Goal: Transaction & Acquisition: Register for event/course

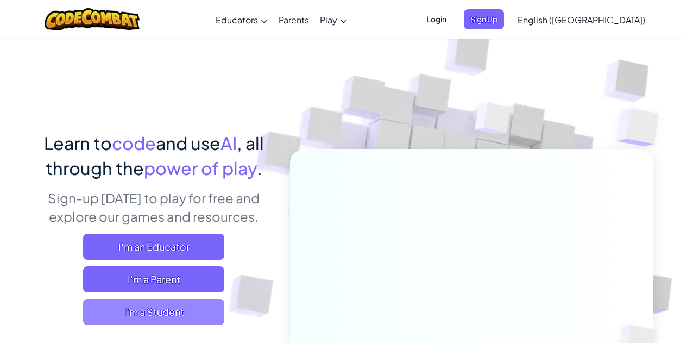
click at [121, 316] on span "I'm a Student" at bounding box center [153, 312] width 141 height 26
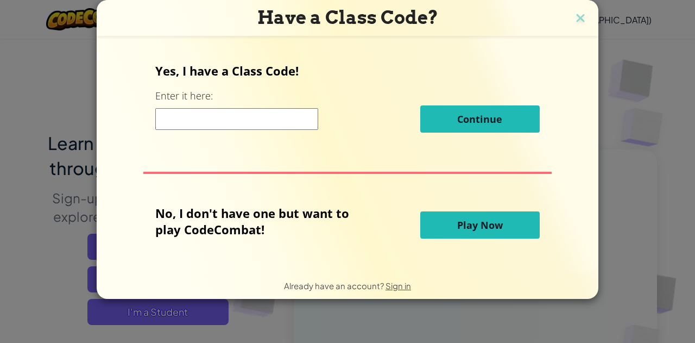
click at [222, 118] on input at bounding box center [236, 119] width 163 height 22
type input "DeskCrashTable"
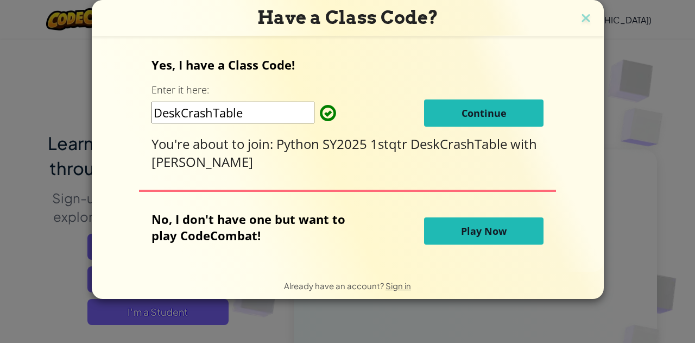
click at [483, 110] on span "Continue" at bounding box center [484, 112] width 45 height 13
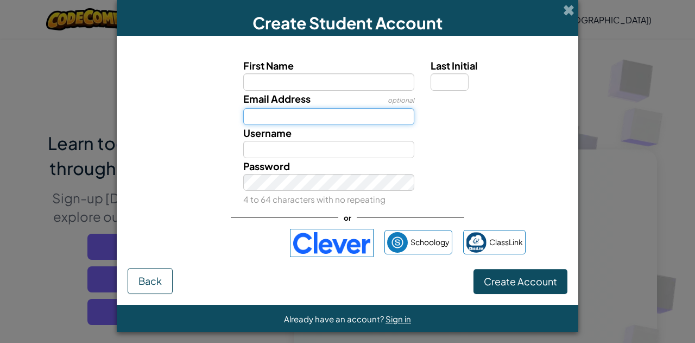
click at [310, 111] on input "Email Address" at bounding box center [329, 116] width 172 height 17
paste input "pete.meehan+Christian2532@mcrsd.org"
click at [317, 118] on input "pete.meehan+Christian2532@mcrsd.org" at bounding box center [329, 116] width 172 height 17
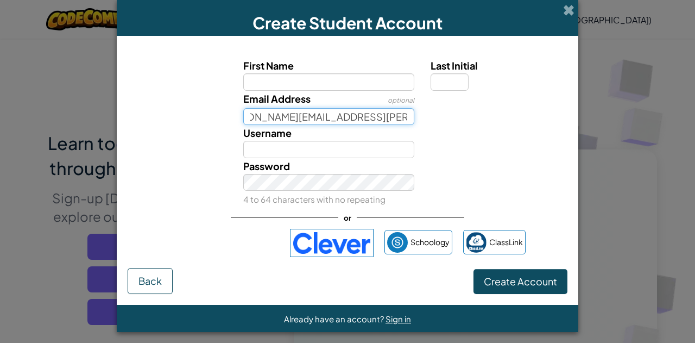
type input "pete.meehan+Christian2532@mcrsd.org"
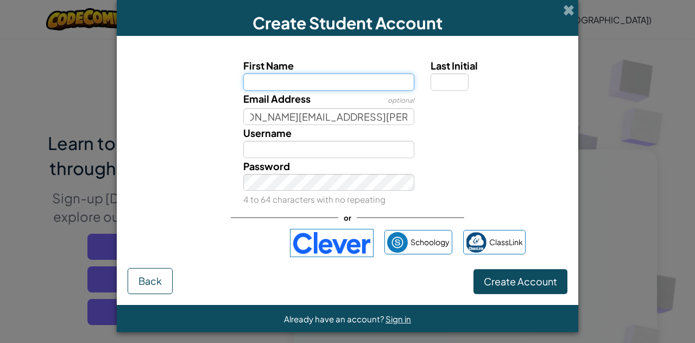
click at [317, 79] on input "First Name" at bounding box center [329, 81] width 172 height 17
paste input "Christian2532"
type input "Christian"
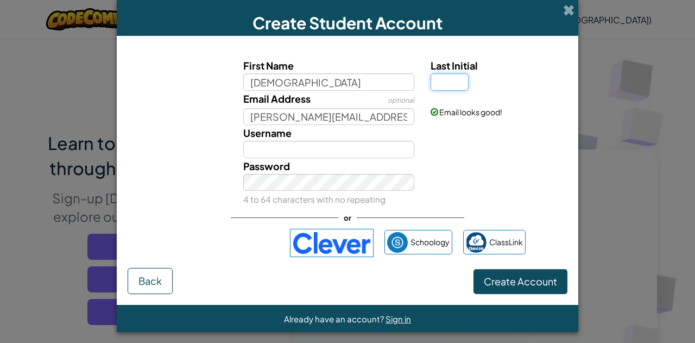
type input "Christian"
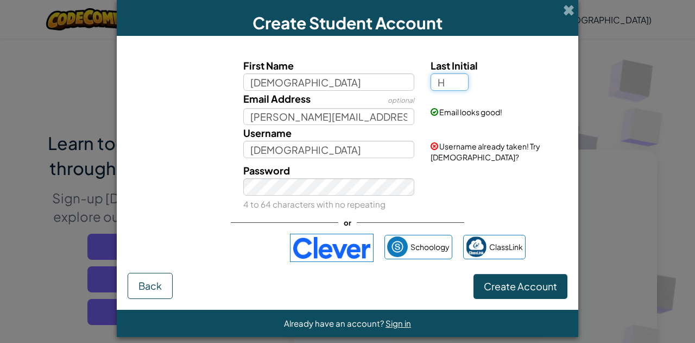
type input "H"
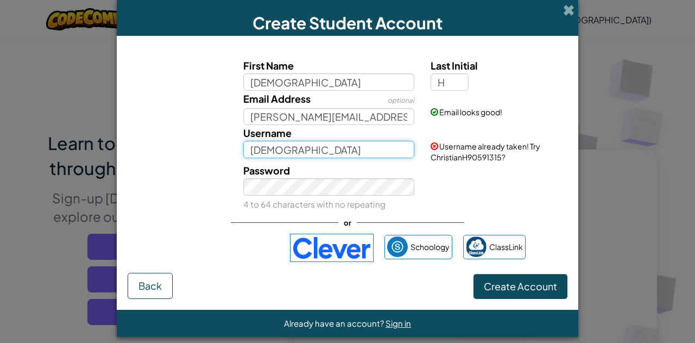
paste input "2532"
type input "Christian2532"
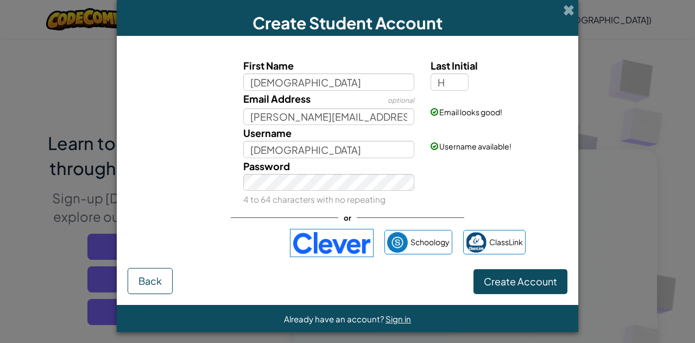
click at [499, 180] on div "Password 4 to 64 characters with no repeating" at bounding box center [347, 182] width 451 height 49
click at [510, 277] on span "Create Account" at bounding box center [520, 281] width 73 height 12
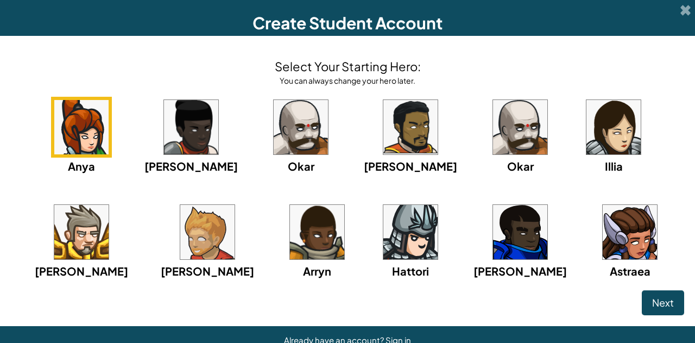
click at [384, 121] on img at bounding box center [411, 127] width 54 height 54
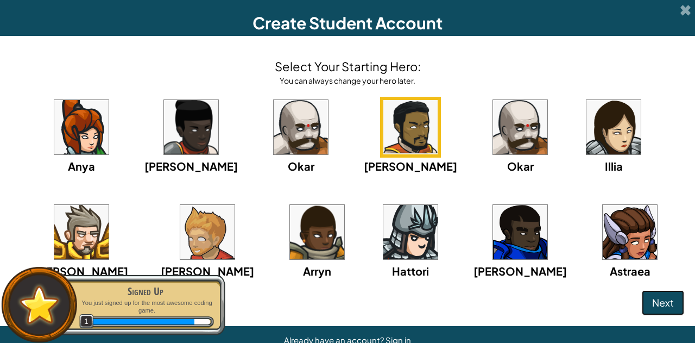
click at [653, 304] on span "Next" at bounding box center [664, 302] width 22 height 12
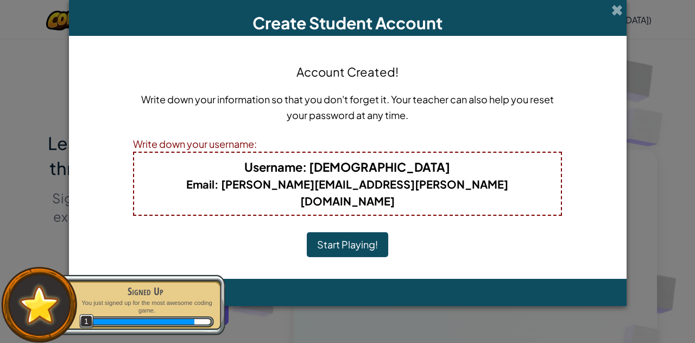
click at [350, 232] on button "Start Playing!" at bounding box center [348, 244] width 82 height 25
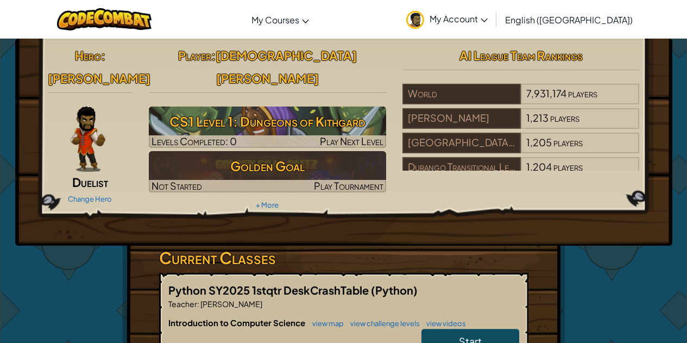
click at [488, 17] on span "My Account" at bounding box center [459, 18] width 58 height 11
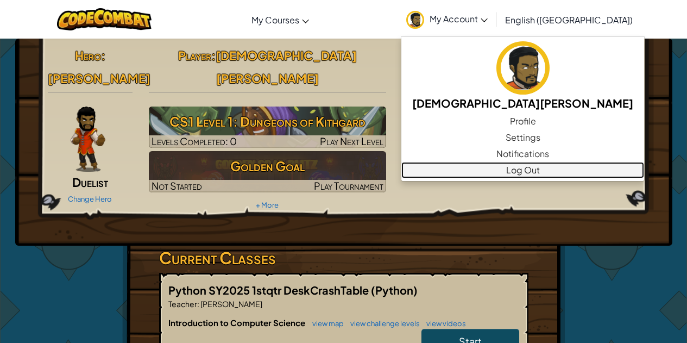
click at [518, 170] on link "Log Out" at bounding box center [523, 170] width 243 height 16
